Goal: Communication & Community: Answer question/provide support

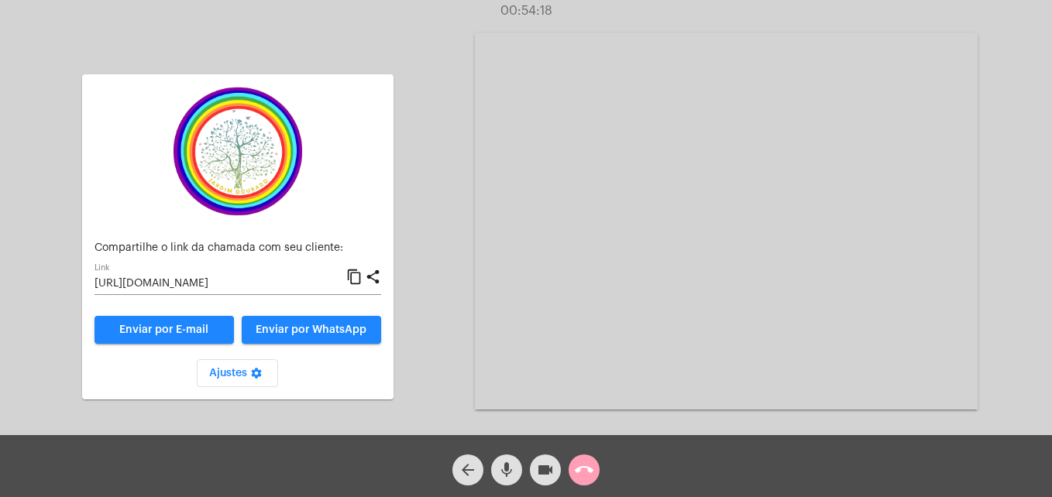
click at [586, 463] on mat-icon "call_end" at bounding box center [584, 470] width 19 height 19
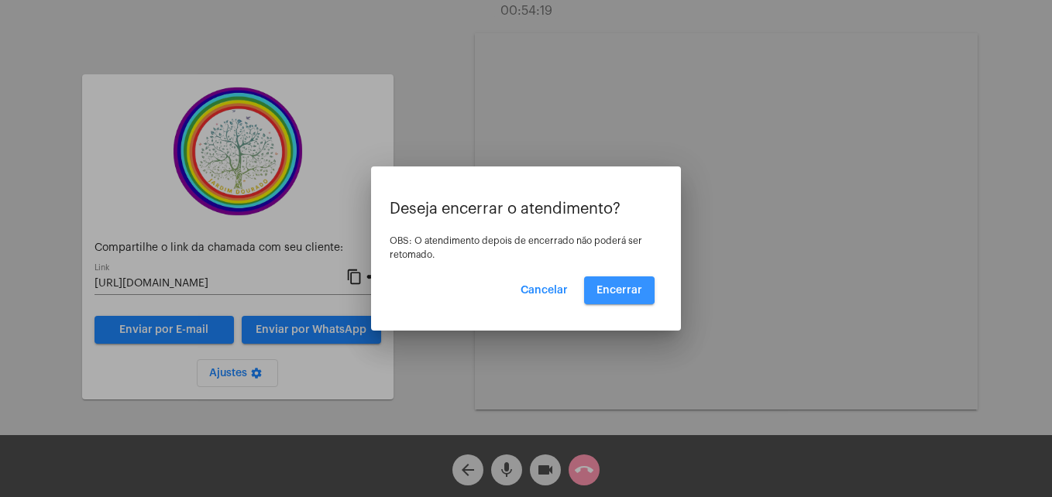
click at [599, 290] on span "Encerrar" at bounding box center [619, 290] width 46 height 11
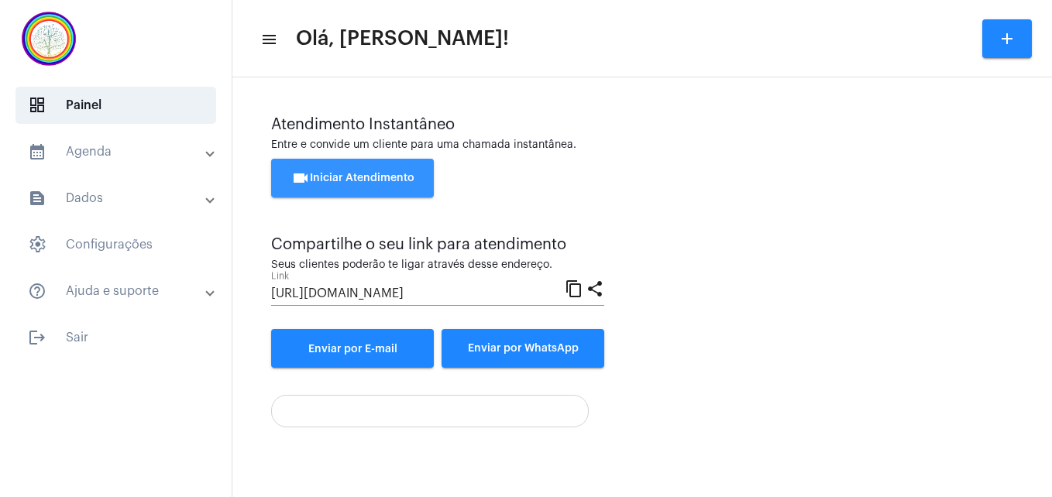
click at [346, 185] on button "videocam Iniciar Atendimento" at bounding box center [352, 178] width 163 height 39
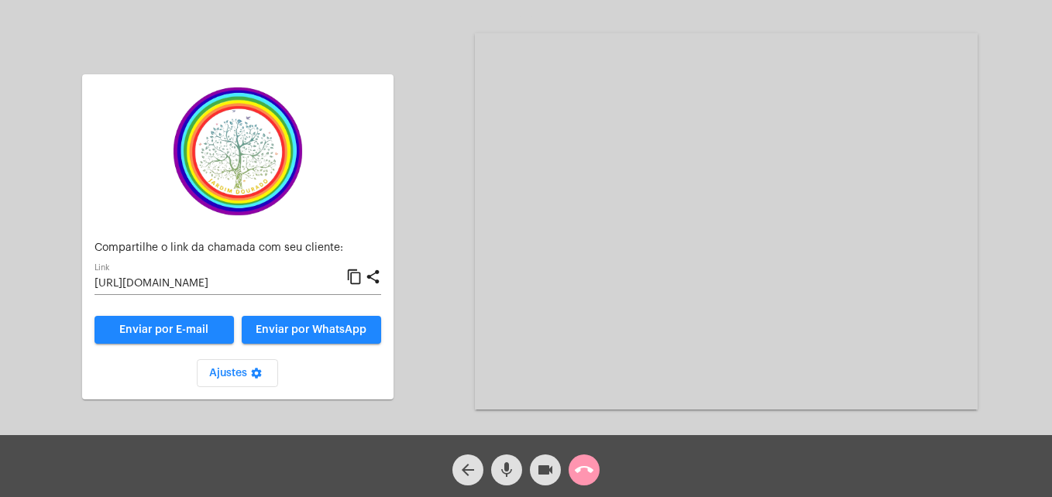
click at [358, 278] on mat-icon "content_copy" at bounding box center [354, 277] width 16 height 19
click at [514, 479] on mat-icon "mic" at bounding box center [506, 470] width 19 height 19
click at [503, 470] on mat-icon "mic_off" at bounding box center [506, 470] width 19 height 19
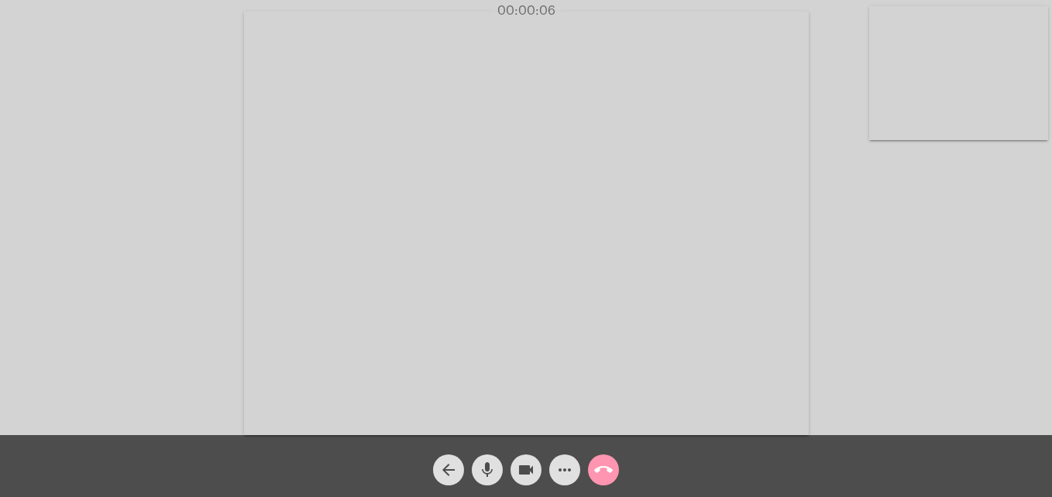
click at [893, 119] on video at bounding box center [958, 73] width 179 height 134
click at [452, 373] on video at bounding box center [666, 222] width 565 height 424
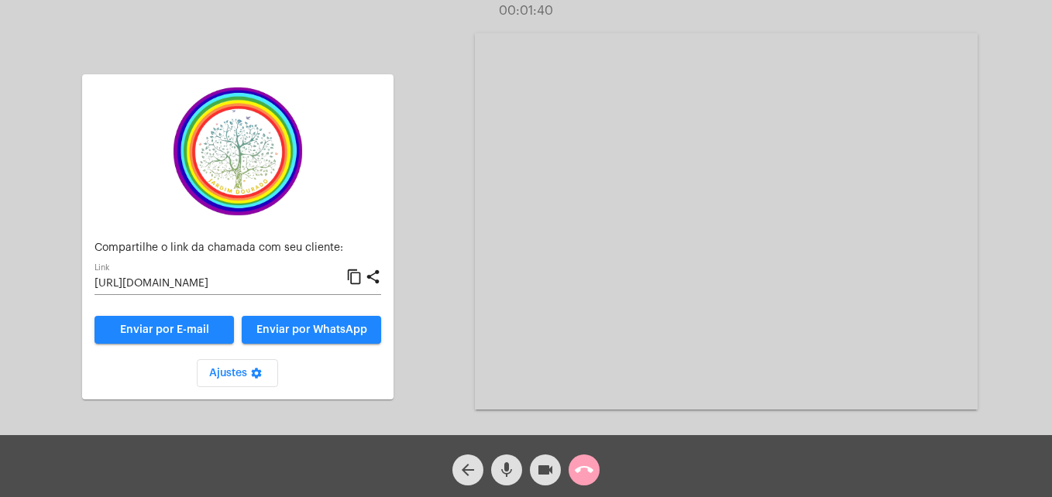
click at [579, 467] on mat-icon "call_end" at bounding box center [584, 470] width 19 height 19
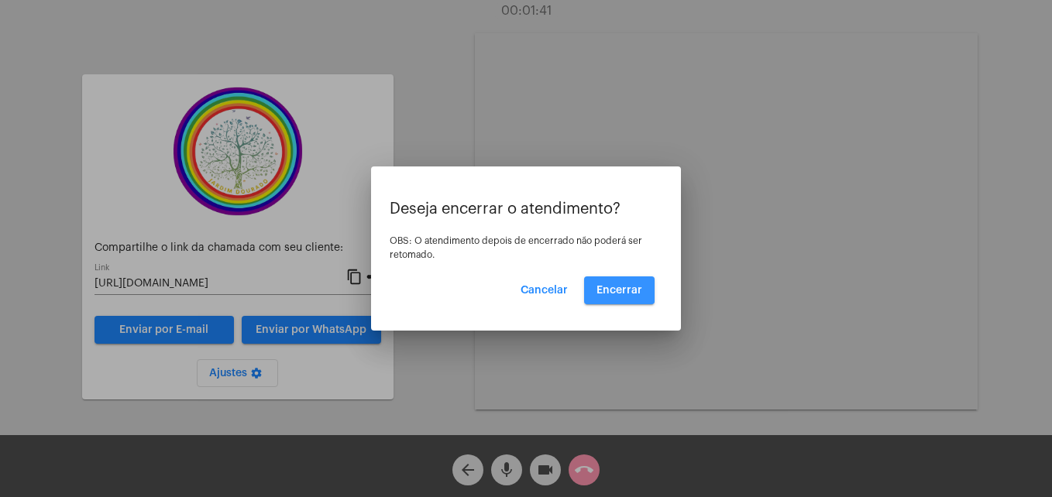
click at [607, 288] on span "Encerrar" at bounding box center [619, 290] width 46 height 11
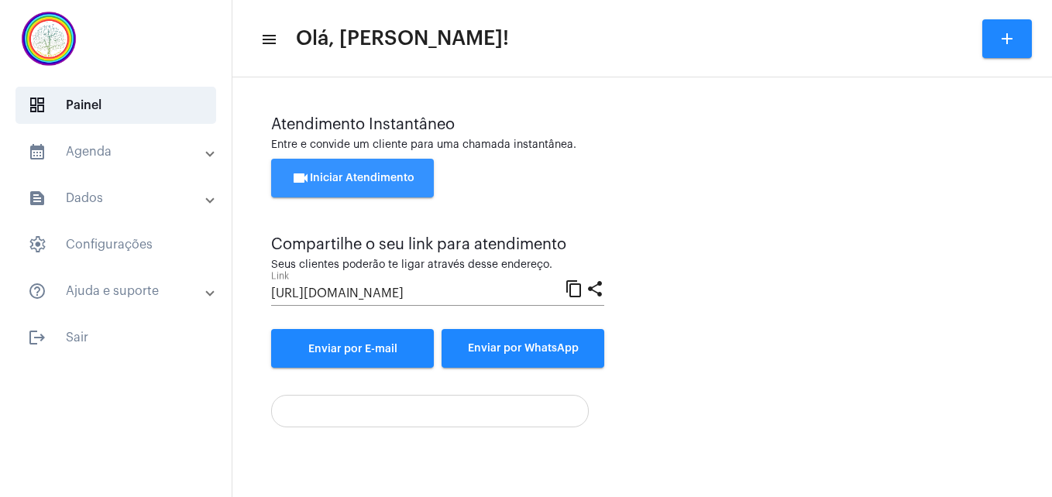
click at [365, 175] on span "videocam Iniciar Atendimento" at bounding box center [352, 178] width 123 height 11
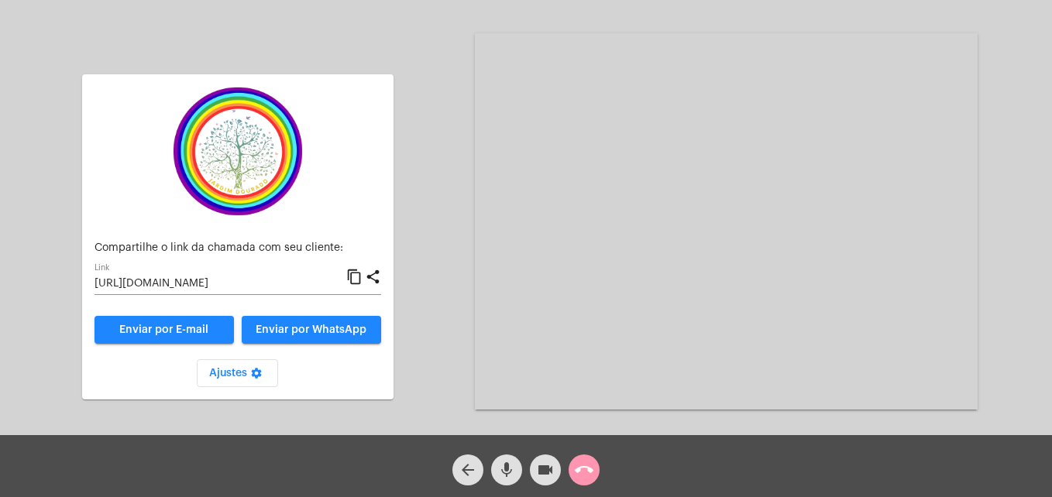
click at [354, 271] on mat-icon "content_copy" at bounding box center [354, 277] width 16 height 19
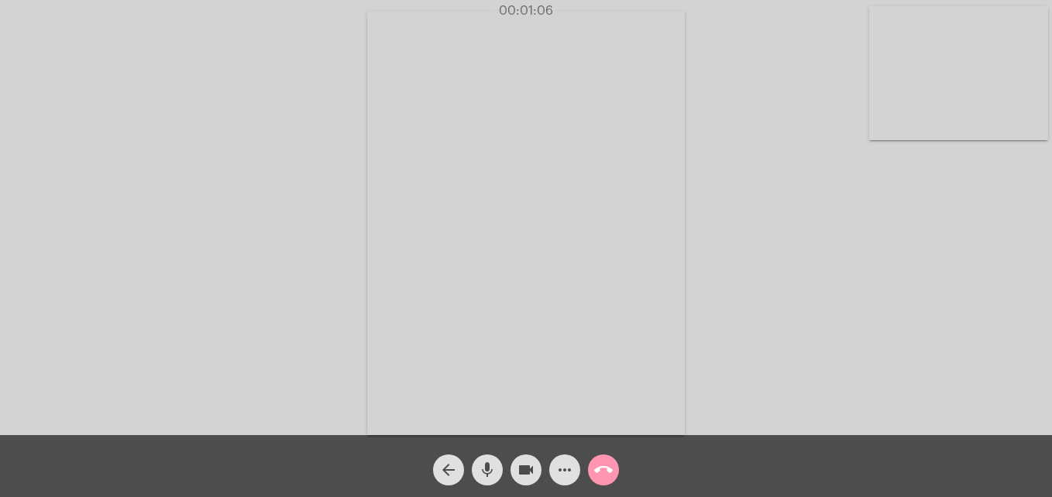
click at [890, 118] on video at bounding box center [958, 73] width 179 height 134
click at [441, 395] on video at bounding box center [666, 222] width 565 height 424
